Goal: Task Accomplishment & Management: Manage account settings

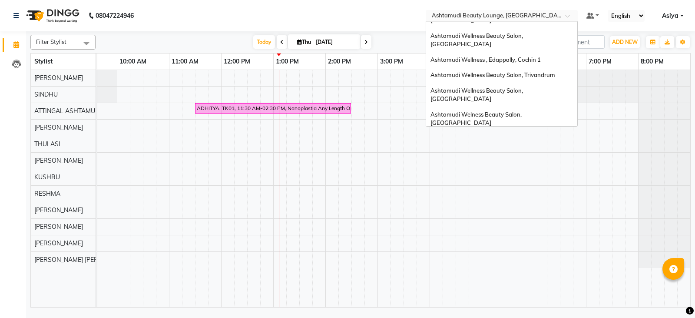
scroll to position [77, 0]
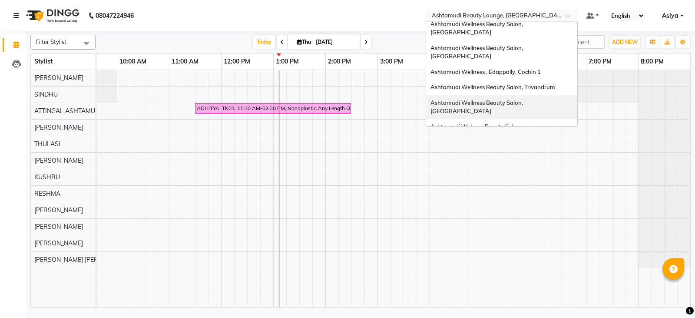
click at [542, 95] on div "Ashtamudi Wellness Beauty Salon, [GEOGRAPHIC_DATA]" at bounding box center [501, 107] width 151 height 24
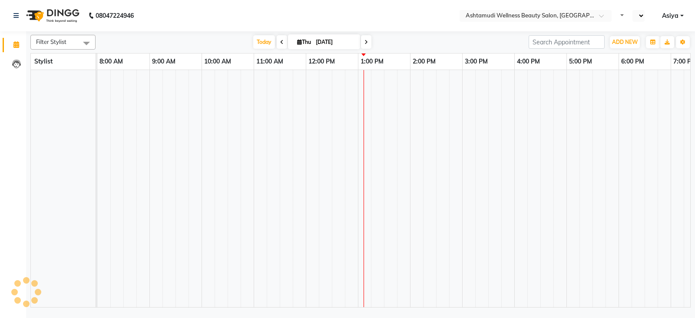
select select "en"
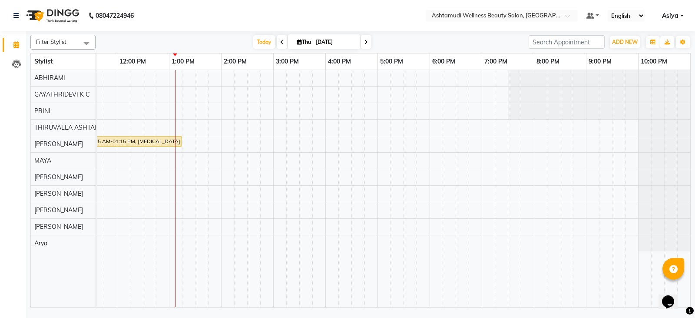
click at [281, 40] on icon at bounding box center [281, 42] width 3 height 5
type input "03-09-2025"
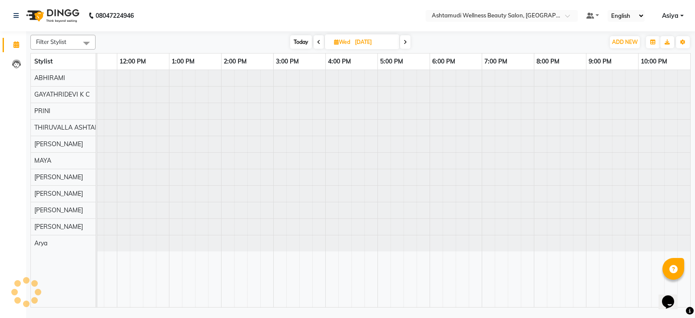
scroll to position [0, 137]
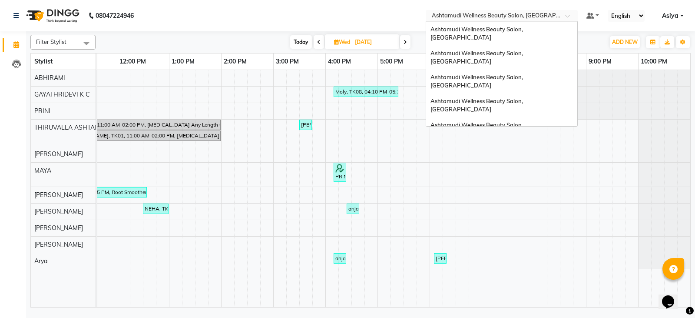
click at [520, 17] on input "text" at bounding box center [493, 16] width 126 height 9
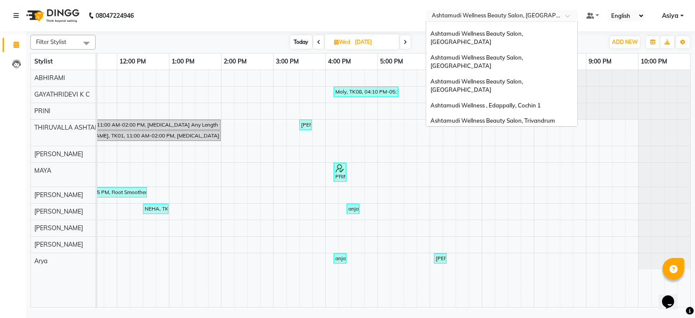
scroll to position [0, 0]
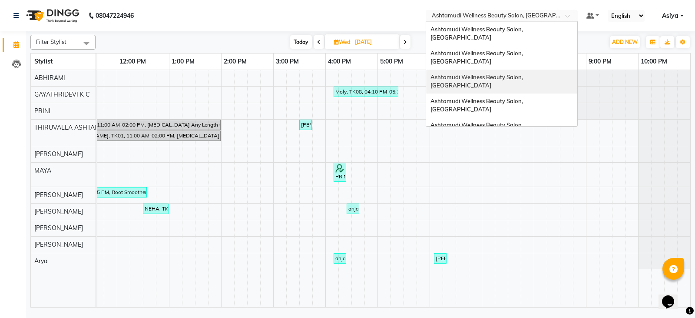
click at [511, 73] on span "Ashtamudi Wellness Beauty Salon, [GEOGRAPHIC_DATA]" at bounding box center [478, 81] width 94 height 16
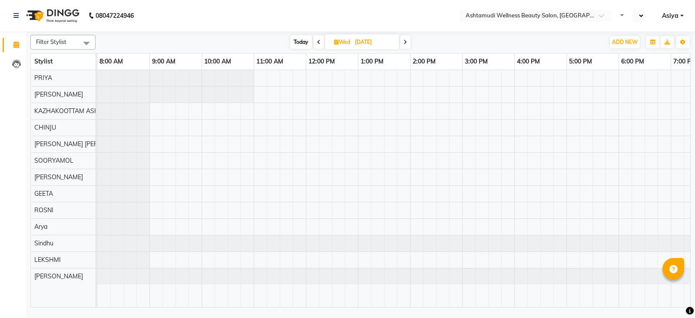
select select "en"
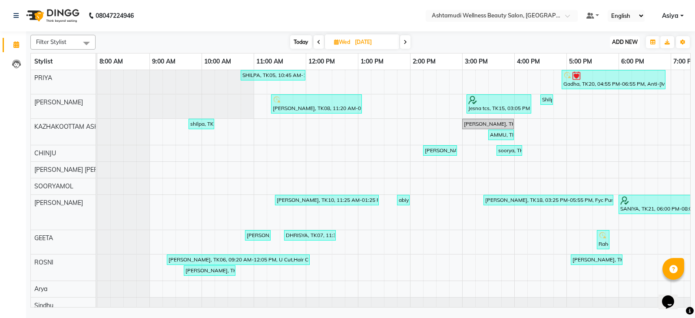
click at [622, 46] on button "ADD NEW Toggle Dropdown" at bounding box center [625, 42] width 30 height 12
click at [614, 55] on button "Add Appointment" at bounding box center [605, 58] width 69 height 11
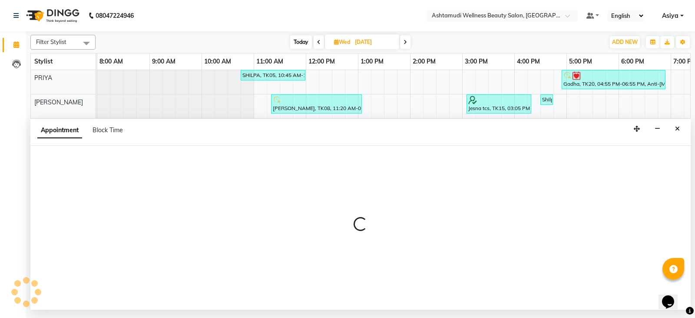
select select "540"
select select "tentative"
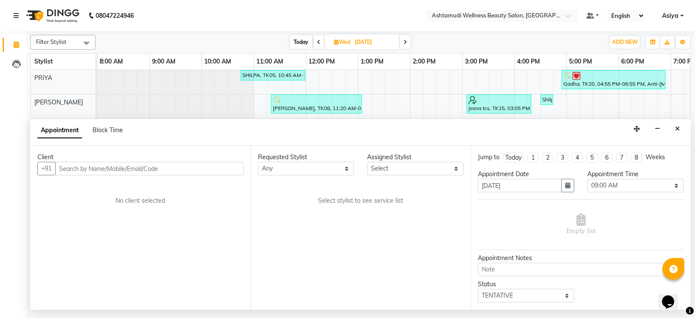
click at [78, 165] on input "text" at bounding box center [149, 168] width 189 height 13
click at [178, 169] on input "text" at bounding box center [149, 168] width 189 height 13
paste input "9633557754"
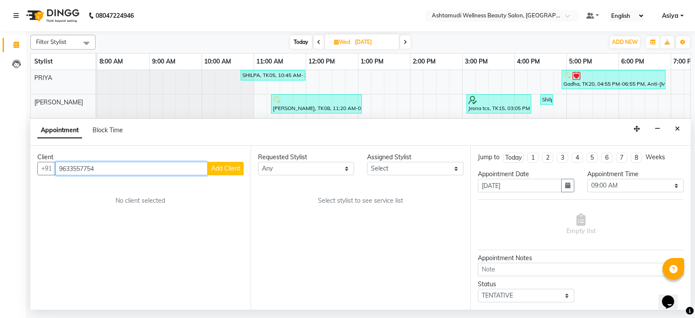
type input "9633557754"
click at [220, 163] on button "Add Client" at bounding box center [226, 168] width 36 height 13
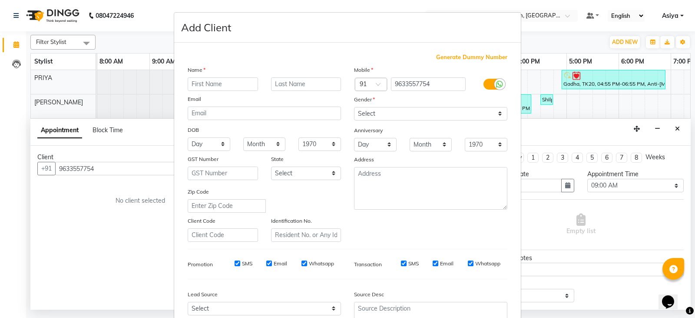
click at [219, 86] on input "text" at bounding box center [223, 83] width 70 height 13
type input "[PERSON_NAME]"
click at [432, 109] on select "Select Male Female Other Prefer Not To Say" at bounding box center [430, 113] width 153 height 13
select select "female"
click at [354, 107] on select "Select Male Female Other Prefer Not To Say" at bounding box center [430, 113] width 153 height 13
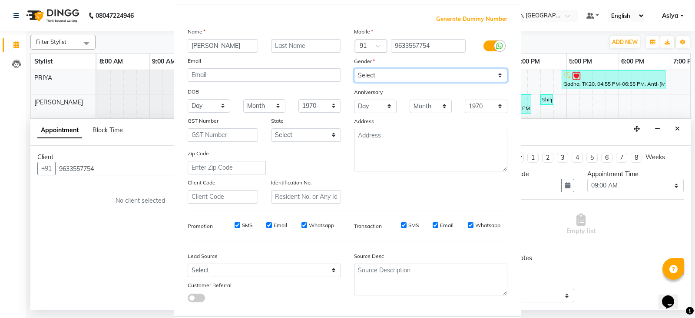
scroll to position [83, 0]
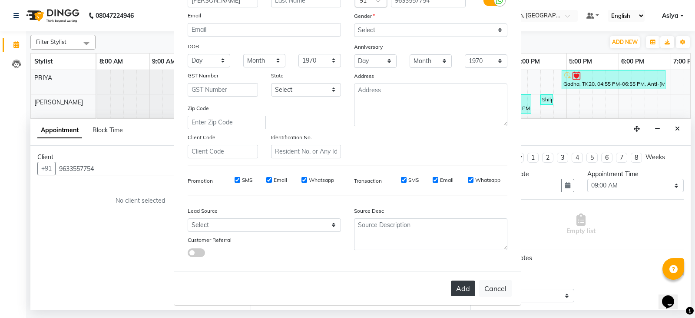
click at [455, 283] on button "Add" at bounding box center [463, 288] width 24 height 16
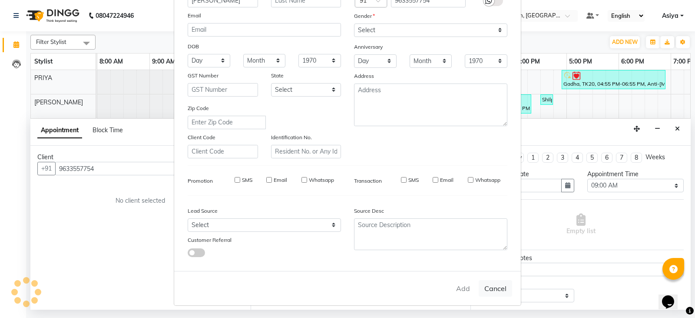
type input "96******54"
select select
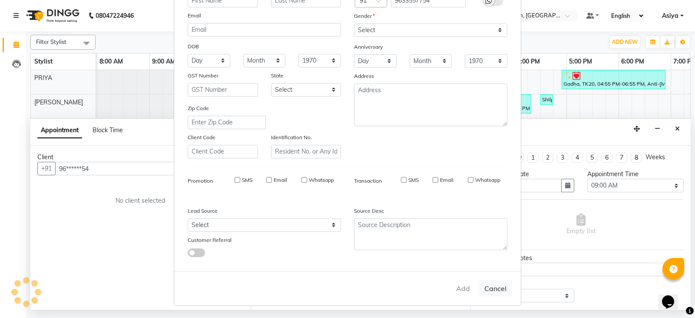
select select
checkbox input "false"
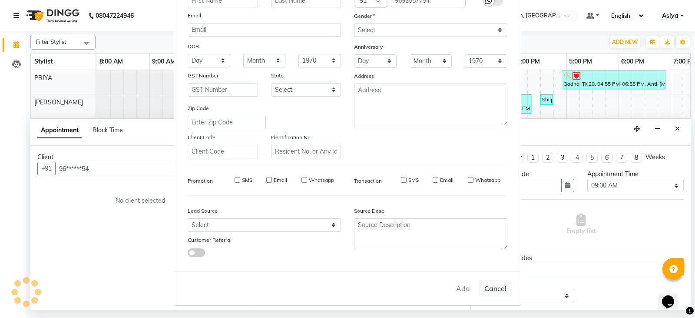
checkbox input "false"
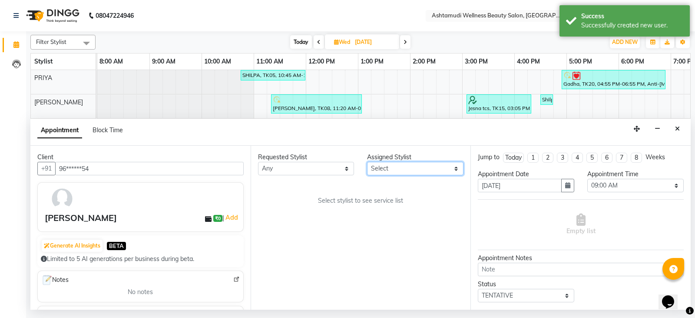
click at [370, 167] on select "Select Arya CHINJU GEETA KAZHAKOOTTAM ASHTAMUDI KRISHNA LEKSHMI MADONNA MICHAEL…" at bounding box center [415, 168] width 96 height 13
click at [367, 162] on select "Select Arya CHINJU GEETA KAZHAKOOTTAM ASHTAMUDI KRISHNA LEKSHMI MADONNA MICHAEL…" at bounding box center [415, 168] width 96 height 13
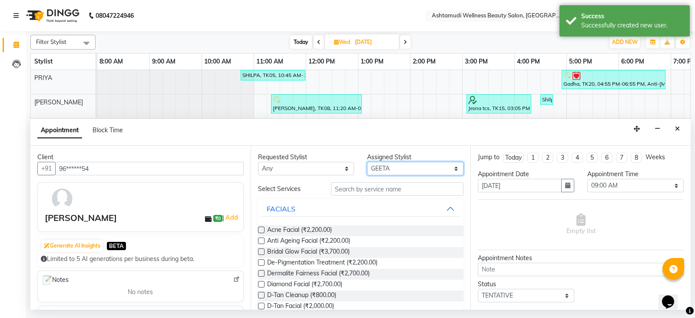
click at [411, 170] on select "Select Arya CHINJU GEETA KAZHAKOOTTAM ASHTAMUDI KRISHNA LEKSHMI MADONNA MICHAEL…" at bounding box center [415, 168] width 96 height 13
select select "27528"
click at [367, 162] on select "Select Arya CHINJU GEETA KAZHAKOOTTAM ASHTAMUDI KRISHNA LEKSHMI MADONNA MICHAEL…" at bounding box center [415, 168] width 96 height 13
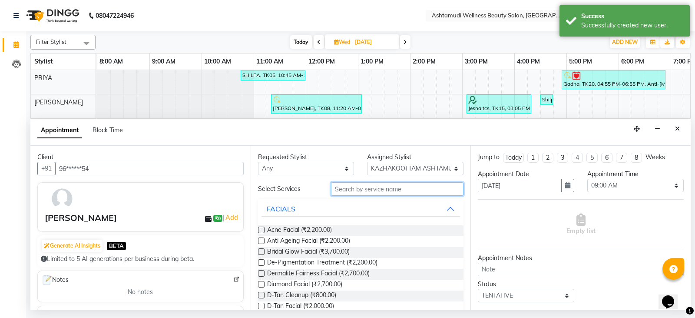
click at [375, 185] on input "text" at bounding box center [397, 188] width 133 height 13
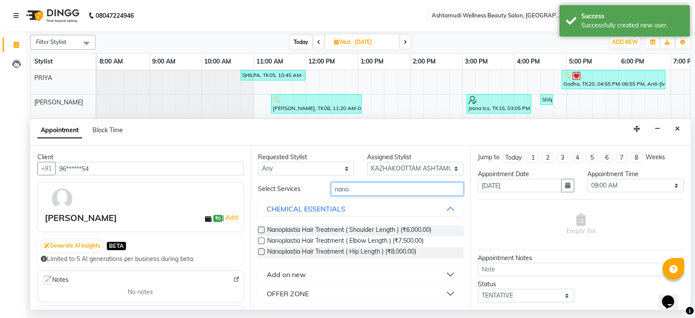
type input "nano"
click at [314, 293] on button "OFFER ZONE" at bounding box center [361, 294] width 199 height 16
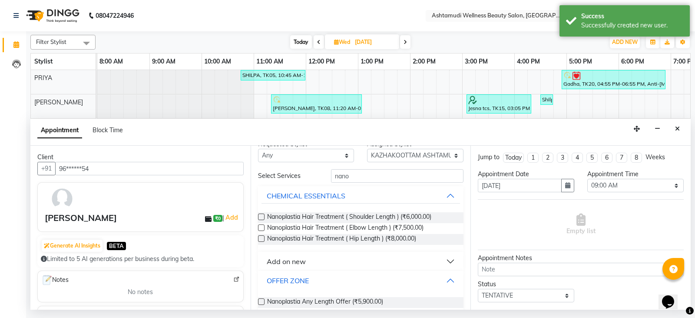
scroll to position [24, 0]
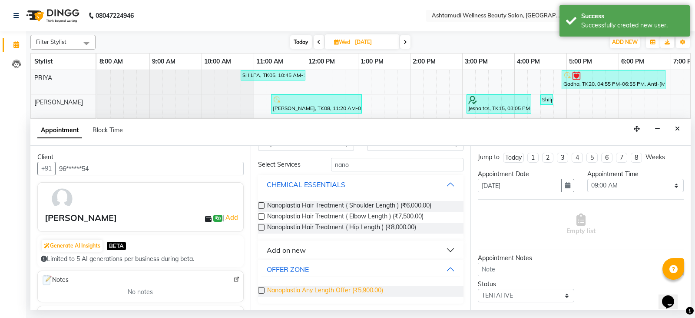
click at [306, 289] on span "Nanoplastia Any Length Offer (₹5,900.00)" at bounding box center [325, 291] width 116 height 11
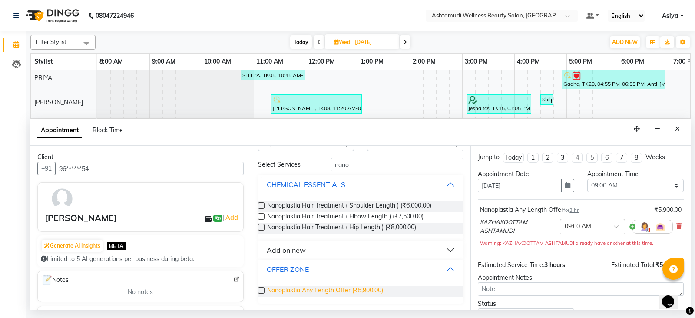
drag, startPoint x: 305, startPoint y: 290, endPoint x: 317, endPoint y: 293, distance: 12.1
click at [306, 291] on span "Nanoplastia Any Length Offer (₹5,900.00)" at bounding box center [325, 291] width 116 height 11
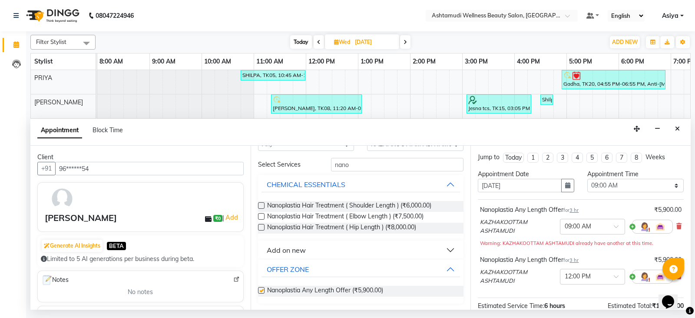
checkbox input "false"
click at [610, 187] on select "Select 09:00 AM 09:15 AM 09:30 AM 09:45 AM 10:00 AM 10:15 AM 10:30 AM 10:45 AM …" at bounding box center [636, 185] width 96 height 13
select select "870"
click at [588, 179] on select "Select 09:00 AM 09:15 AM 09:30 AM 09:45 AM 10:00 AM 10:15 AM 10:30 AM 10:45 AM …" at bounding box center [636, 185] width 96 height 13
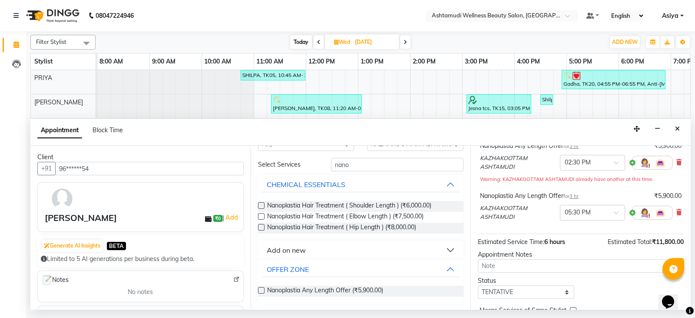
scroll to position [108, 0]
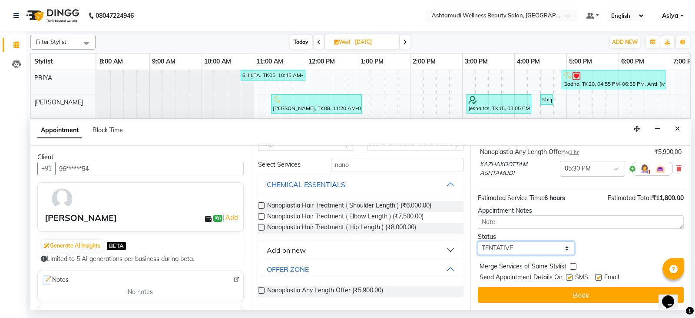
click at [528, 250] on select "Select TENTATIVE CONFIRM UPCOMING" at bounding box center [526, 247] width 96 height 13
select select "confirm booking"
click at [478, 241] on select "Select TENTATIVE CONFIRM UPCOMING" at bounding box center [526, 247] width 96 height 13
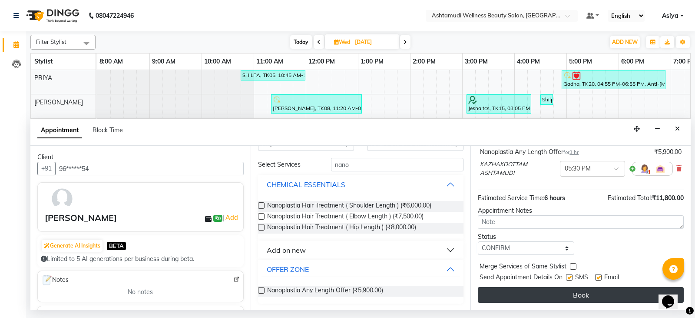
click at [511, 291] on button "Book" at bounding box center [581, 295] width 206 height 16
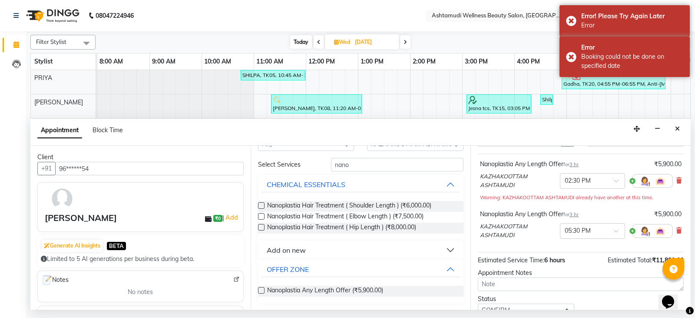
scroll to position [0, 0]
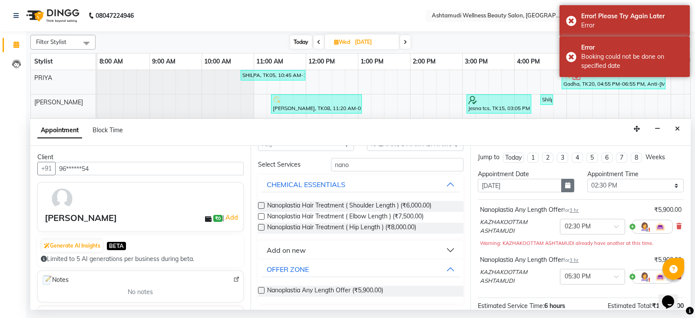
click at [565, 187] on icon "button" at bounding box center [567, 185] width 5 height 6
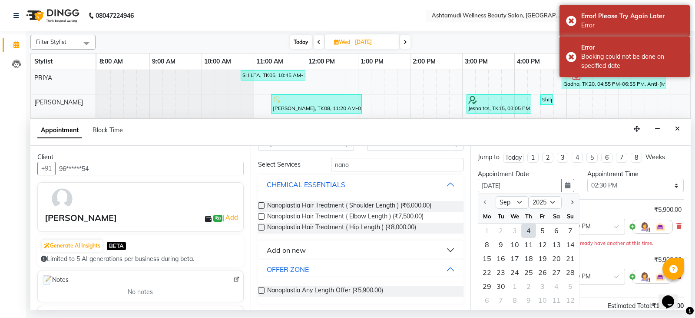
click at [532, 234] on div "4" at bounding box center [529, 230] width 14 height 14
type input "[DATE]"
select select "870"
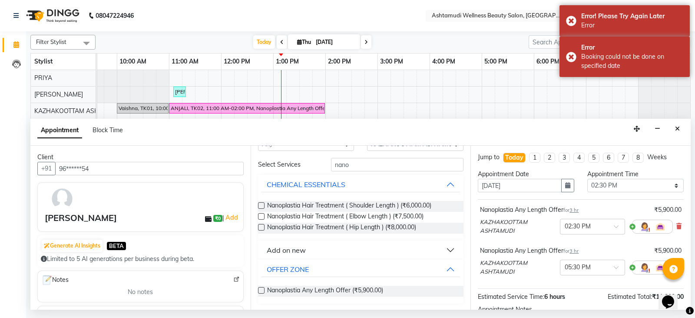
scroll to position [99, 0]
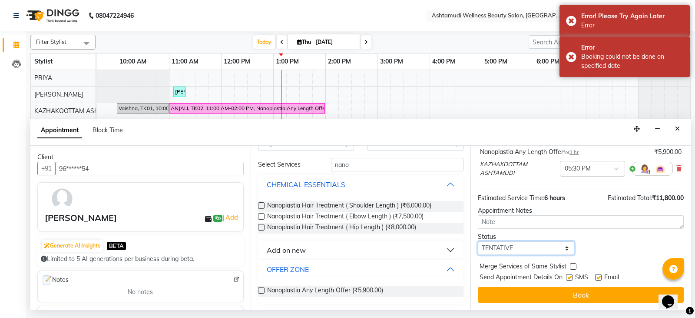
click at [525, 250] on select "Select TENTATIVE CONFIRM CHECK-IN UPCOMING" at bounding box center [526, 247] width 96 height 13
select select "confirm booking"
click at [478, 241] on select "Select TENTATIVE CONFIRM CHECK-IN UPCOMING" at bounding box center [526, 247] width 96 height 13
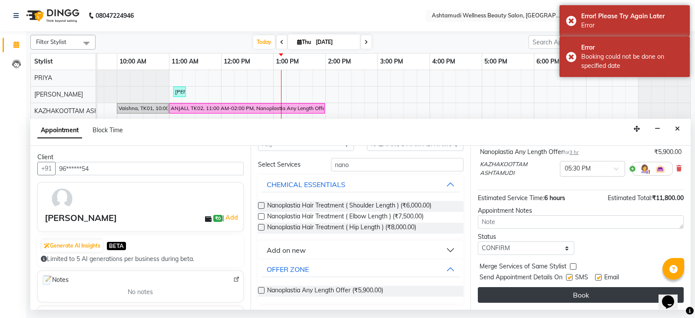
click at [528, 290] on button "Book" at bounding box center [581, 295] width 206 height 16
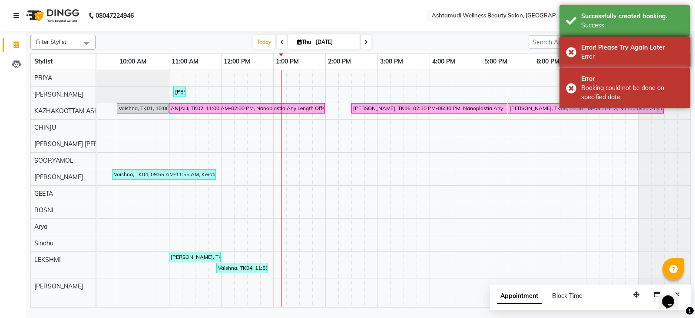
click at [570, 55] on div "Error! Please Try Again Later Error" at bounding box center [625, 52] width 130 height 31
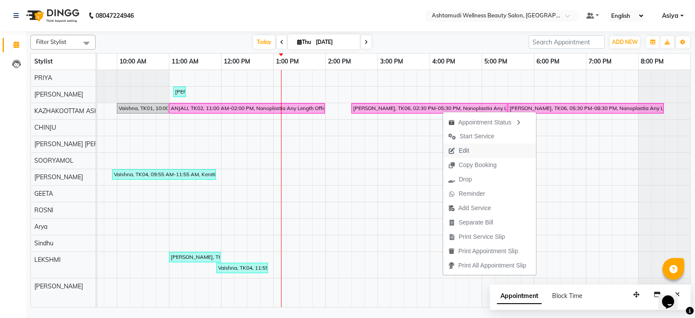
click at [469, 157] on span "Edit" at bounding box center [458, 150] width 31 height 14
select select "tentative"
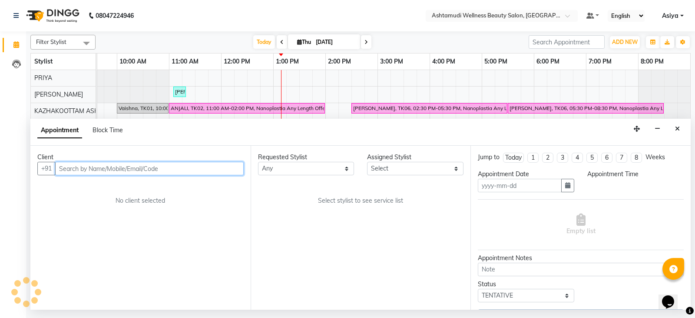
type input "[DATE]"
select select "27528"
select select "confirm booking"
select select "870"
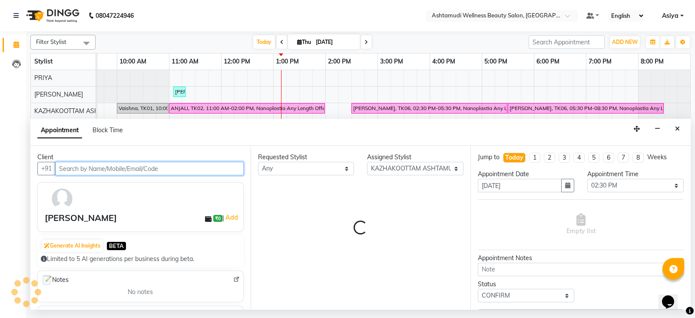
select select "2031"
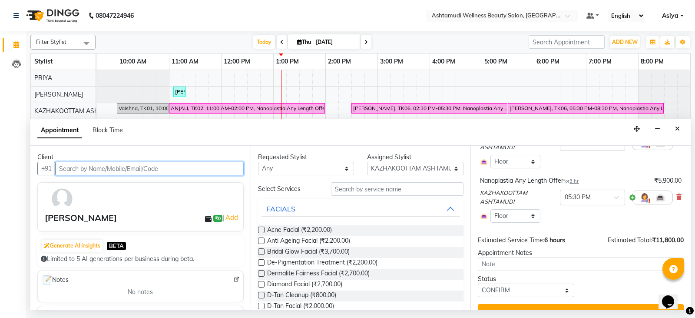
scroll to position [87, 0]
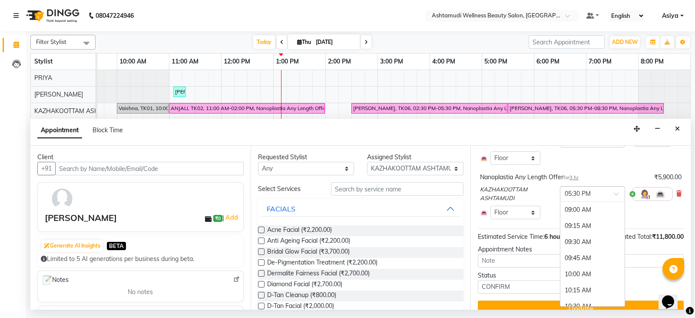
click at [598, 193] on div at bounding box center [593, 193] width 64 height 9
click at [579, 236] on div "02:30 PM" at bounding box center [593, 234] width 64 height 16
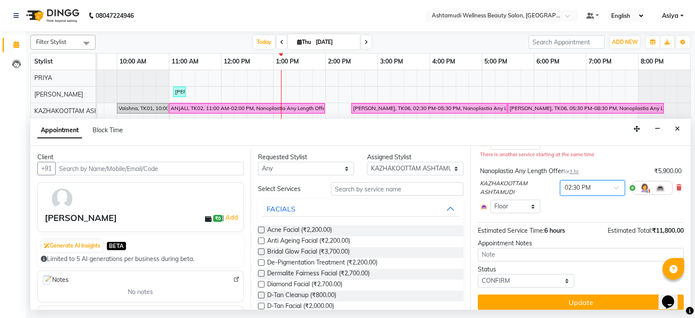
scroll to position [110, 0]
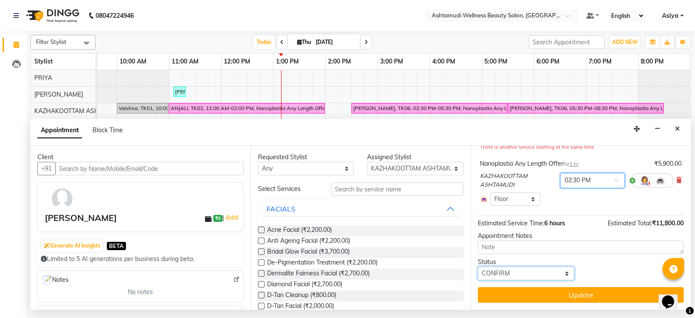
click at [521, 270] on select "Select TENTATIVE CONFIRM CHECK-IN UPCOMING" at bounding box center [526, 272] width 96 height 13
click at [478, 266] on select "Select TENTATIVE CONFIRM CHECK-IN UPCOMING" at bounding box center [526, 272] width 96 height 13
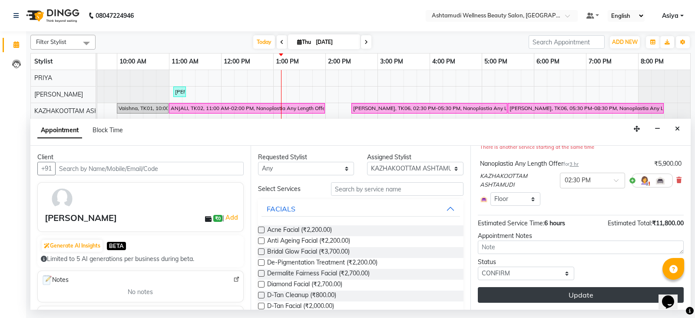
click at [538, 299] on button "Update" at bounding box center [581, 295] width 206 height 16
